Goal: Navigation & Orientation: Find specific page/section

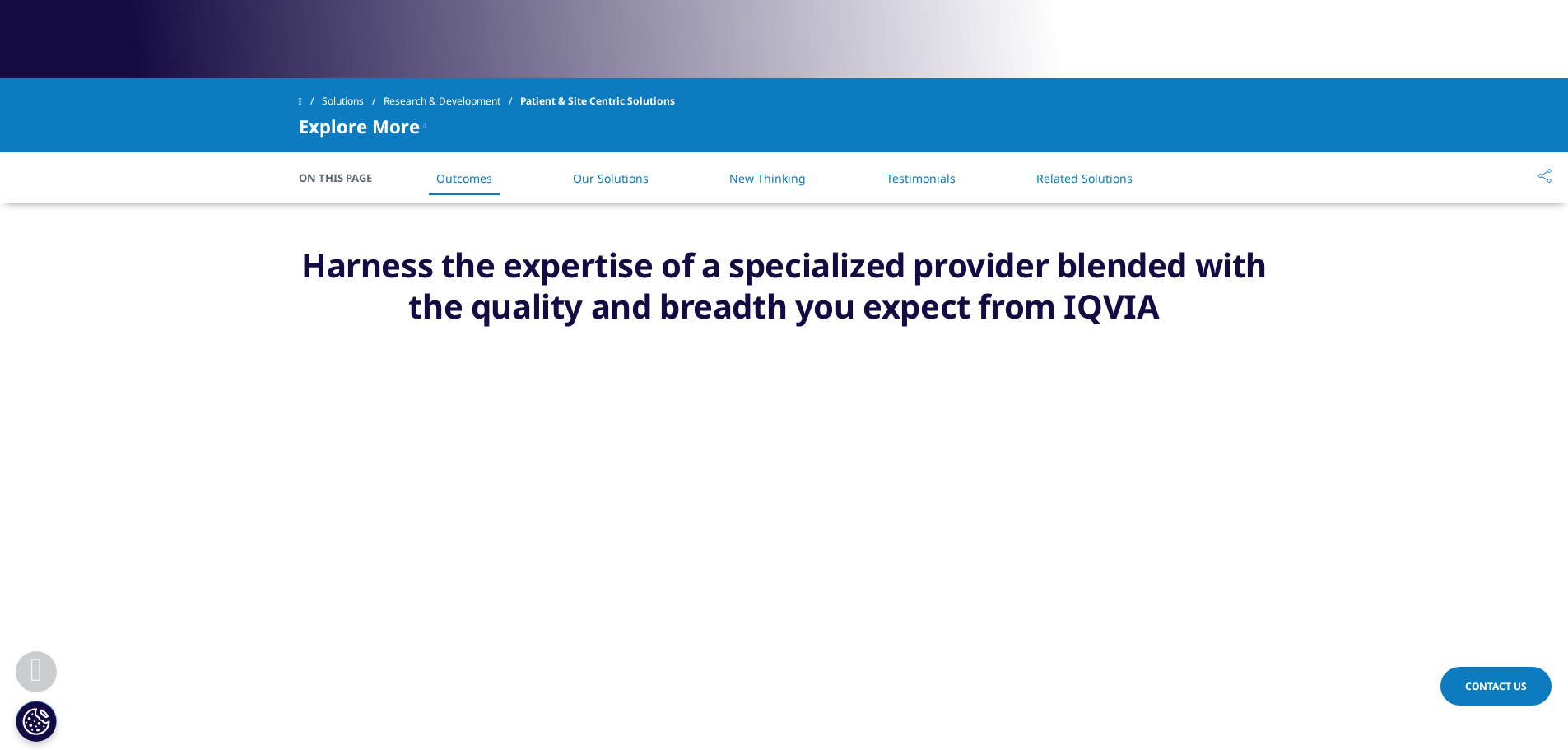
scroll to position [576, 0]
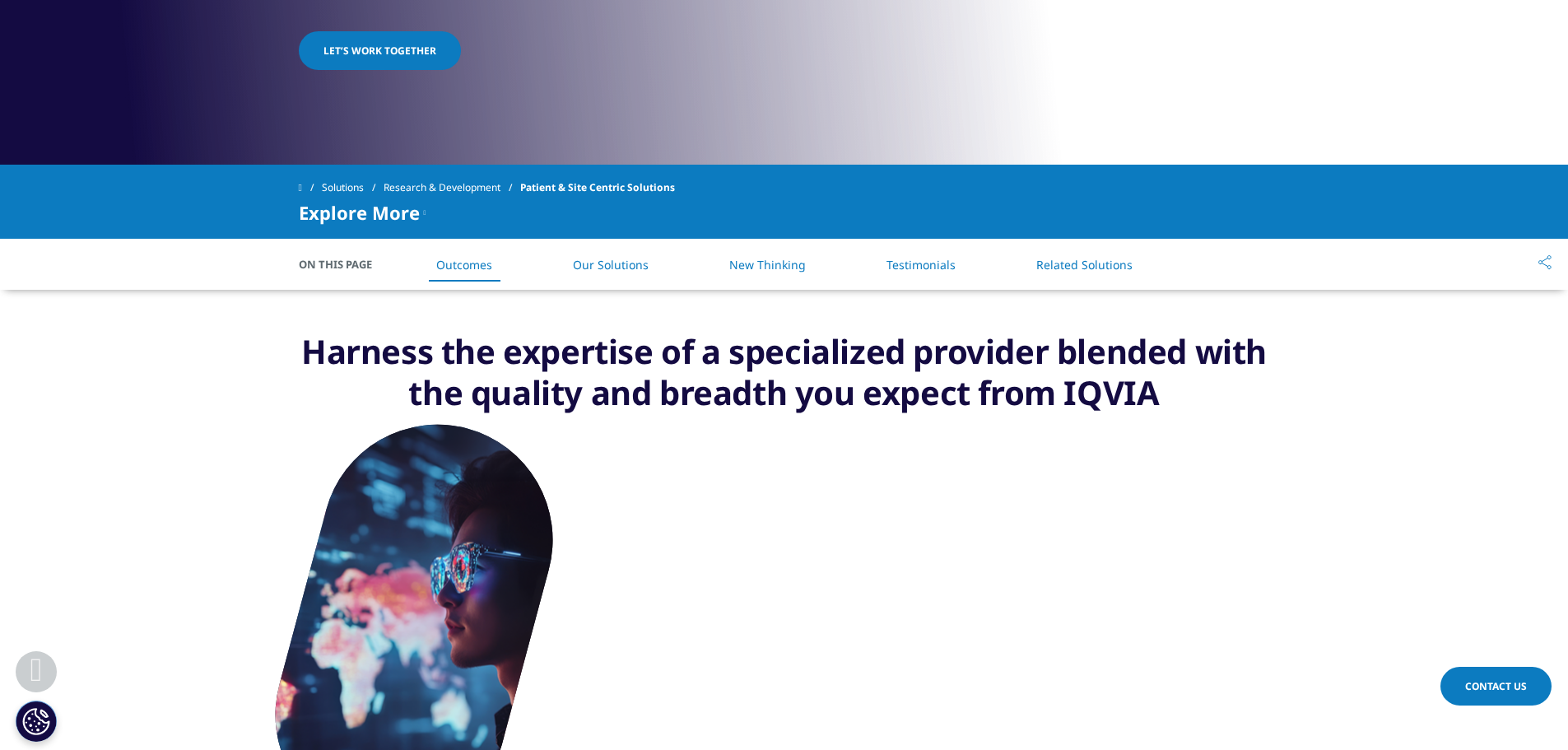
click at [619, 267] on link "Our Solutions" at bounding box center [610, 265] width 76 height 15
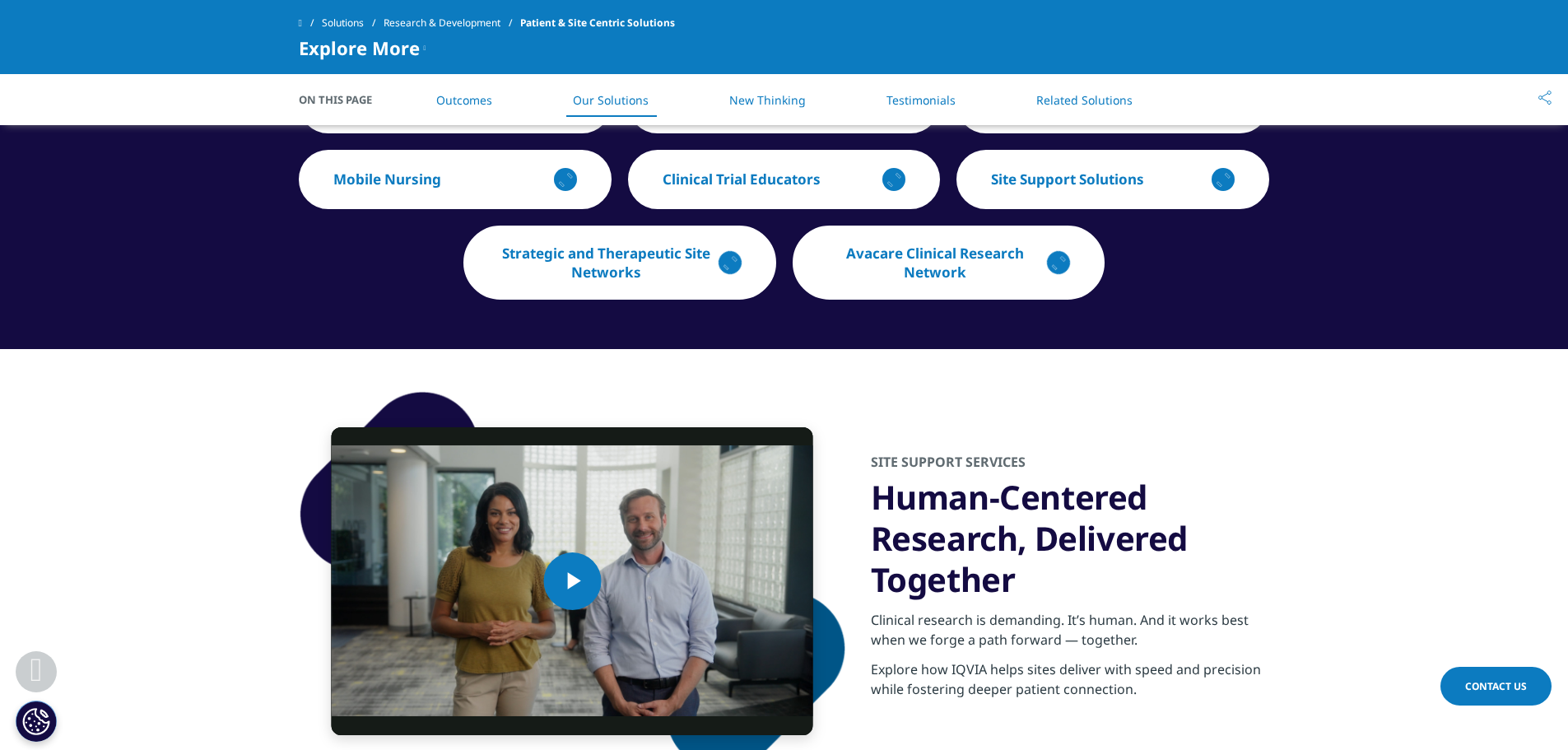
scroll to position [2571, 0]
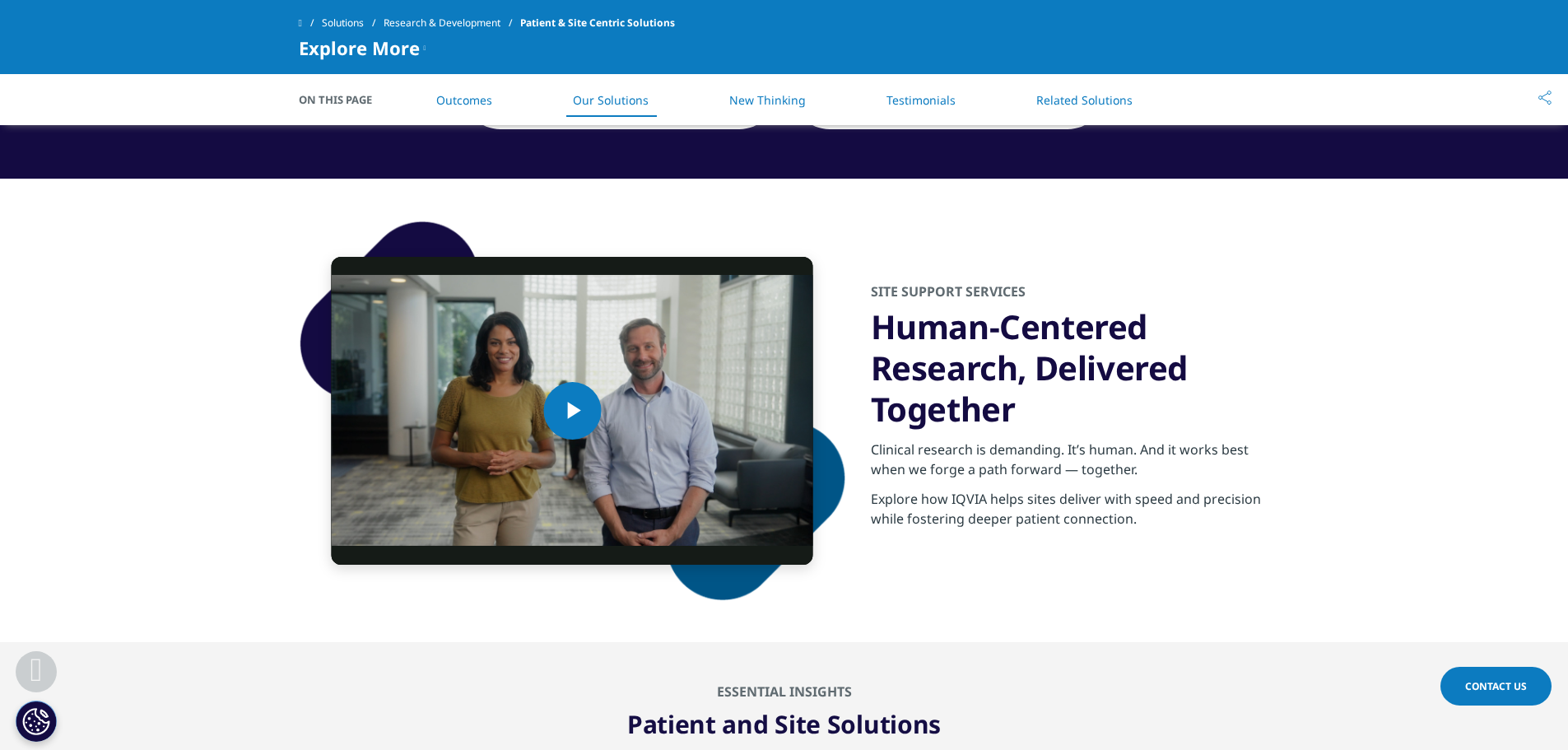
click at [341, 19] on link "Solutions" at bounding box center [352, 23] width 62 height 29
